Goal: Task Accomplishment & Management: Use online tool/utility

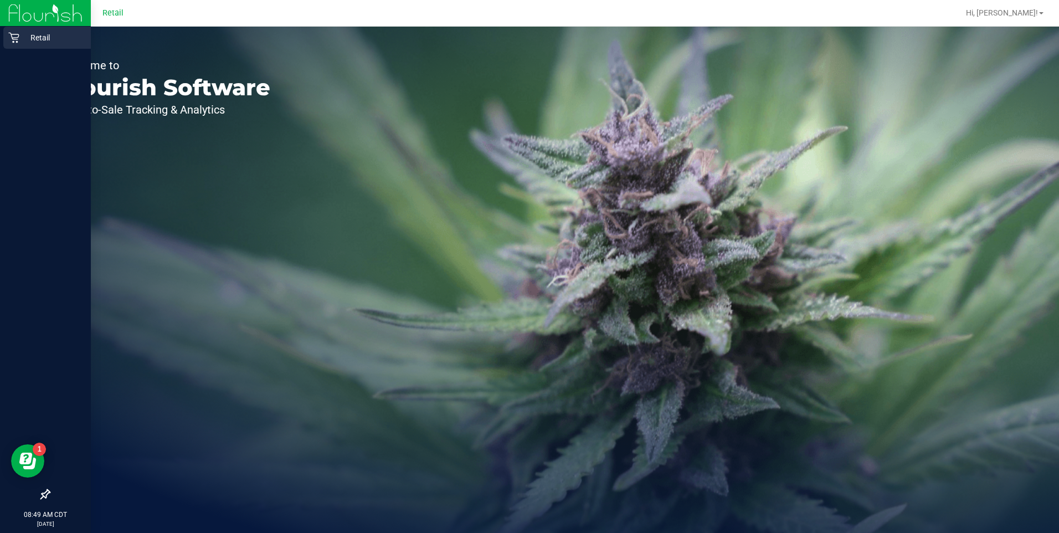
click at [14, 38] on icon at bounding box center [13, 38] width 11 height 11
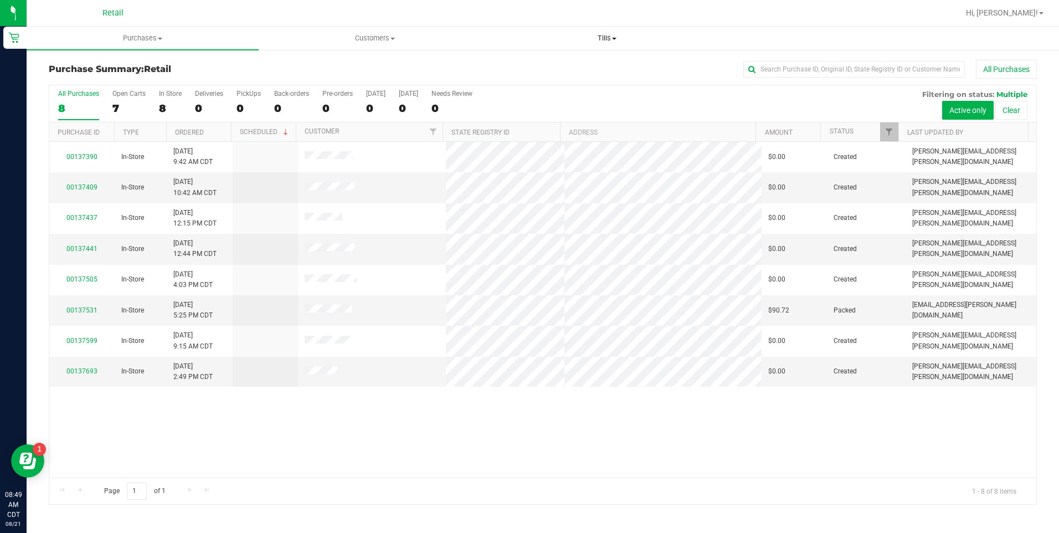
click at [615, 39] on span at bounding box center [614, 39] width 4 height 2
click at [571, 68] on li "Manage tills" at bounding box center [607, 66] width 232 height 13
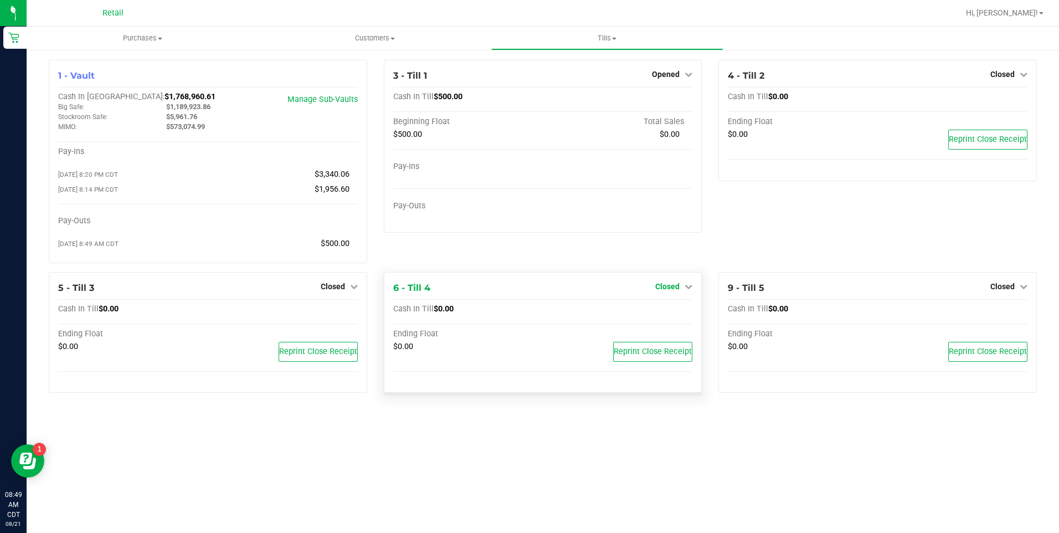
click at [665, 286] on span "Closed" at bounding box center [668, 286] width 24 height 9
click at [688, 313] on div "Open Till" at bounding box center [668, 310] width 82 height 14
click at [662, 311] on link "Open Till" at bounding box center [667, 309] width 29 height 9
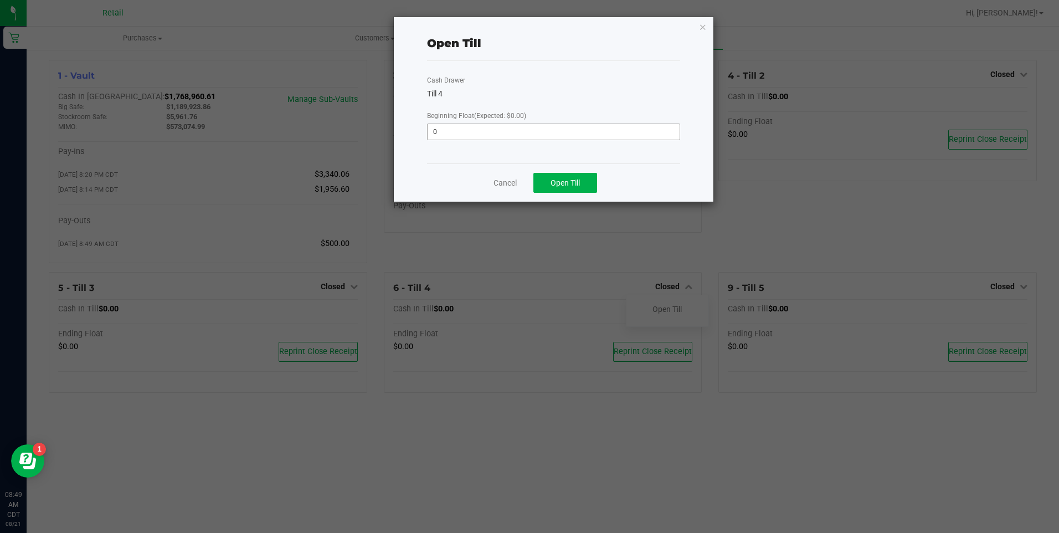
click at [520, 132] on input "0" at bounding box center [554, 132] width 252 height 16
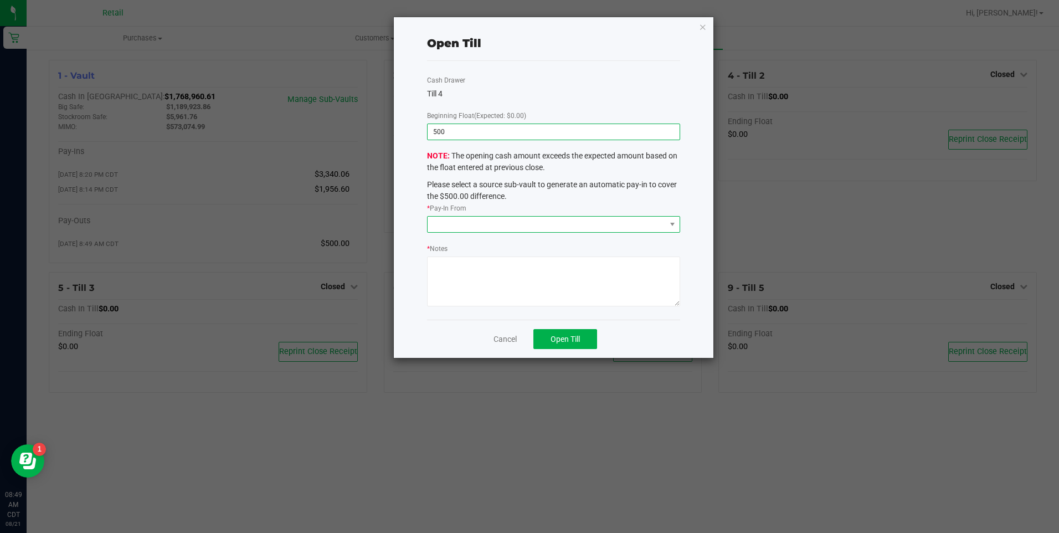
type input "$500.00"
click at [475, 223] on span at bounding box center [547, 225] width 238 height 16
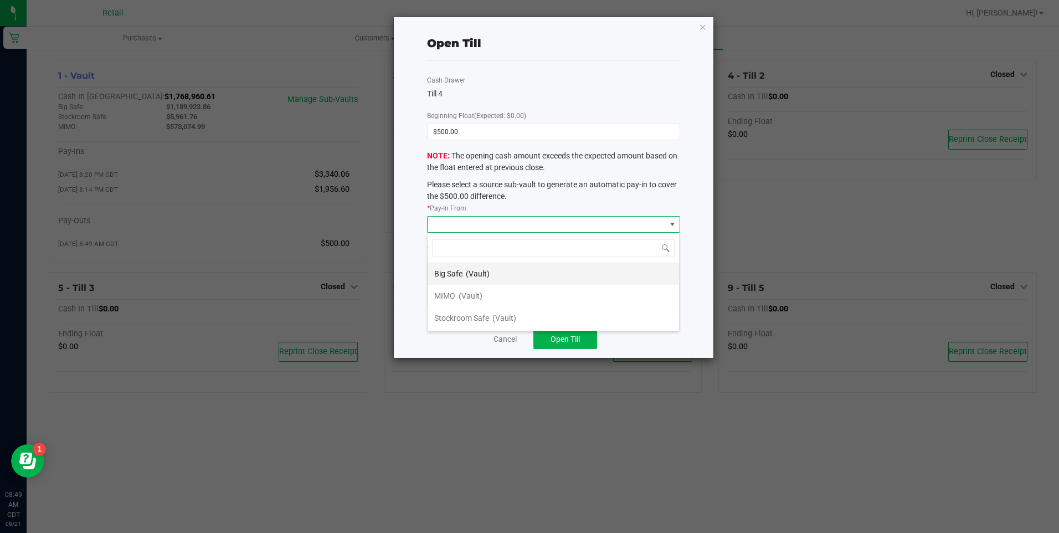
scroll to position [17, 253]
click at [475, 299] on span "(Vault)" at bounding box center [471, 295] width 24 height 9
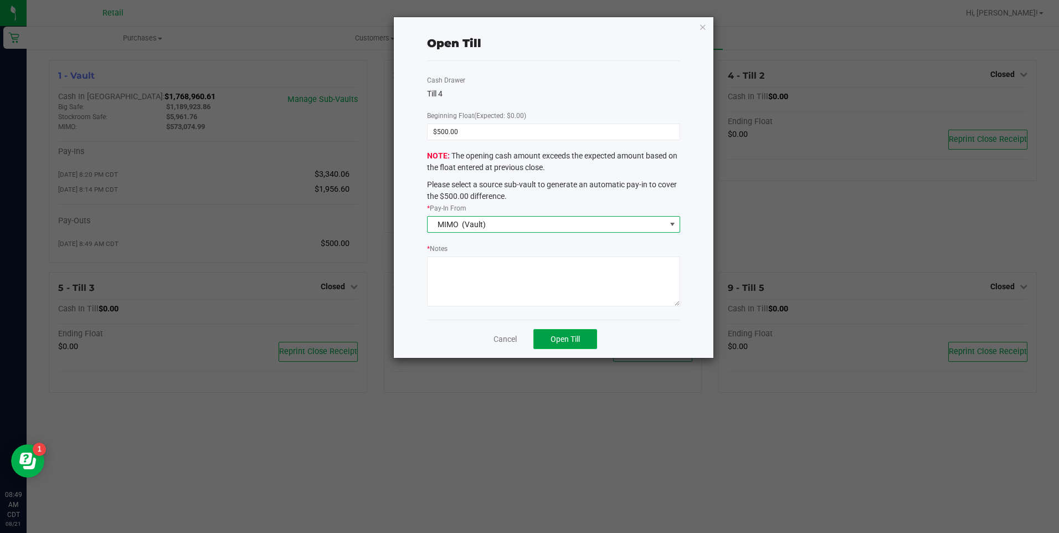
click at [580, 339] on span "Open Till" at bounding box center [565, 339] width 29 height 9
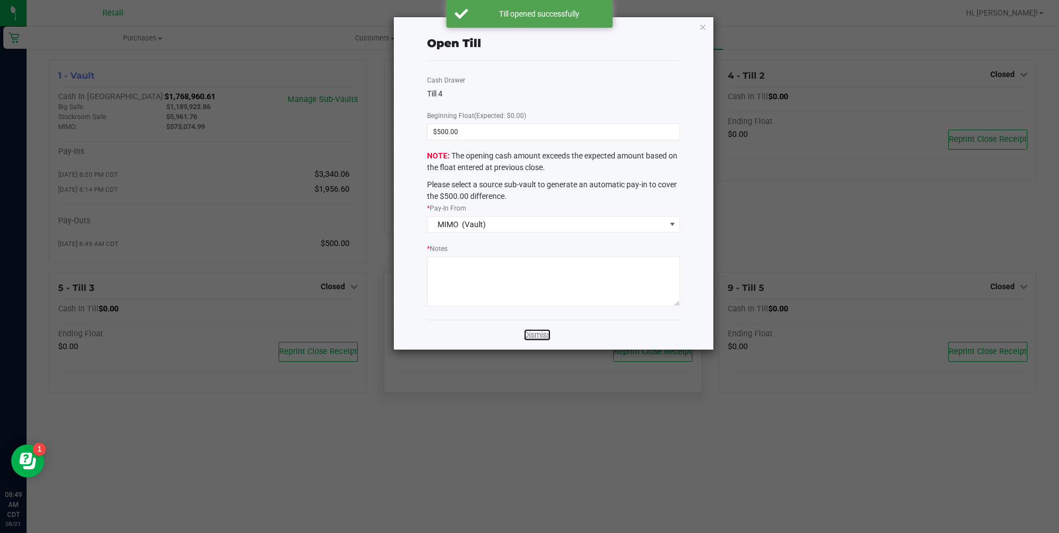
drag, startPoint x: 536, startPoint y: 334, endPoint x: 520, endPoint y: 326, distance: 17.1
click at [536, 334] on link "Dismiss" at bounding box center [537, 335] width 27 height 12
